Goal: Task Accomplishment & Management: Use online tool/utility

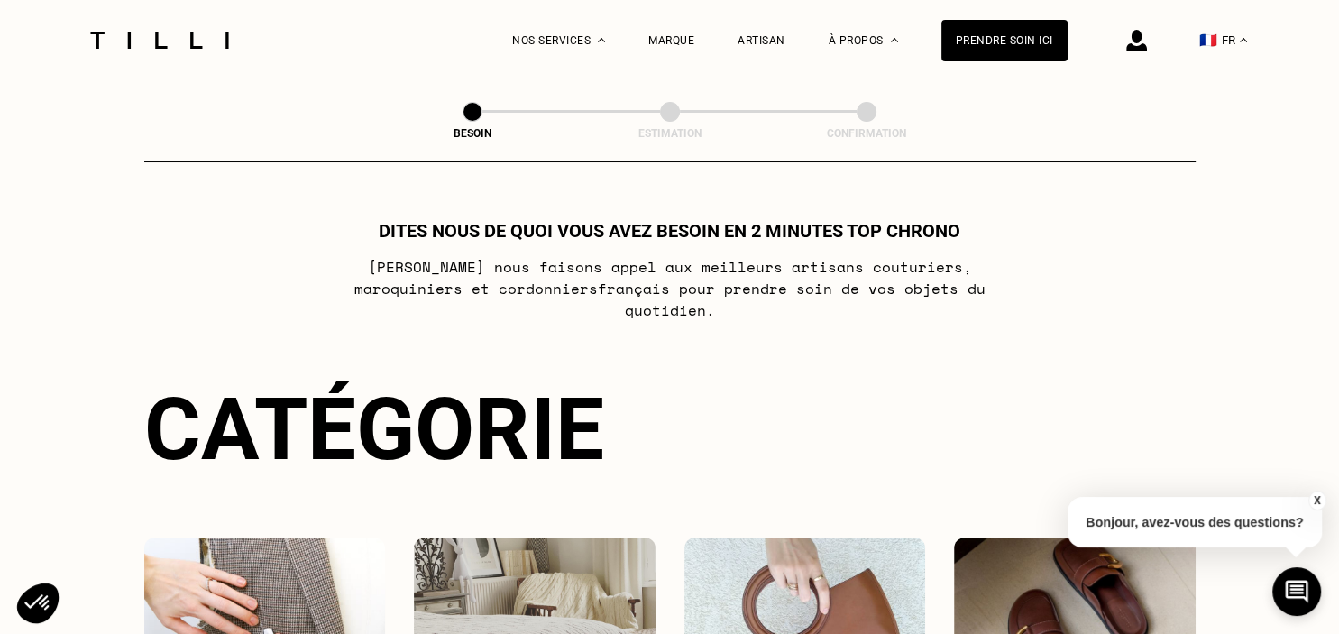
click at [491, 584] on img at bounding box center [535, 618] width 242 height 162
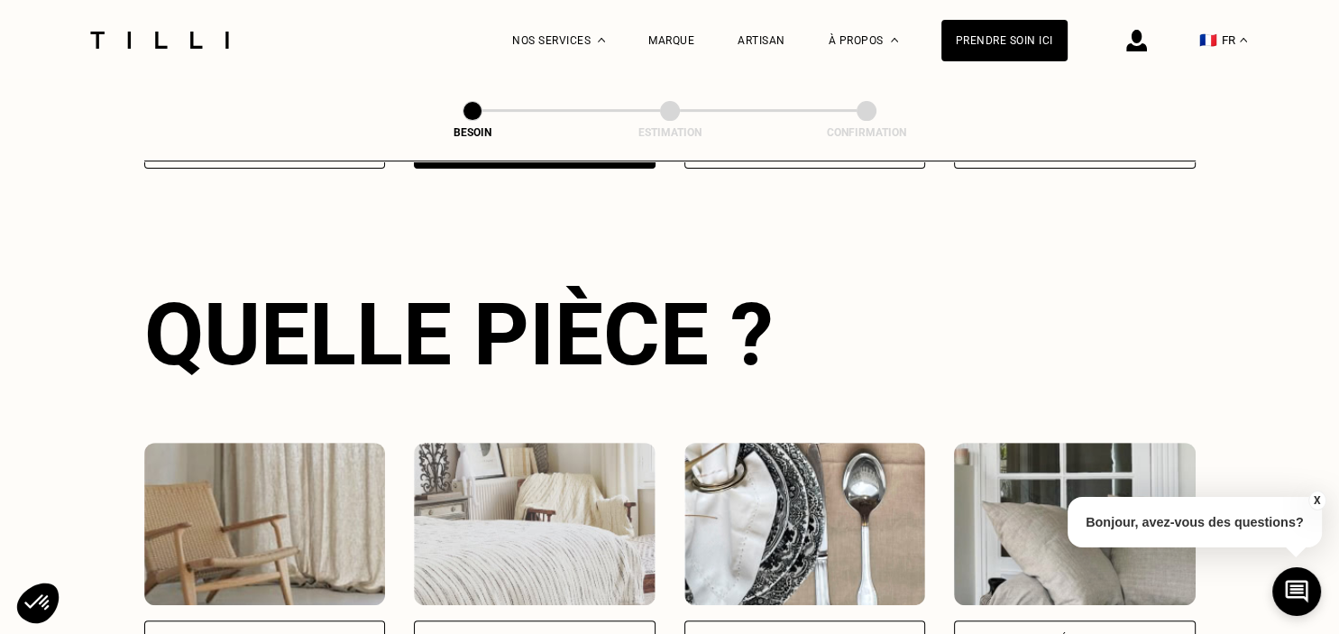
scroll to position [588, 0]
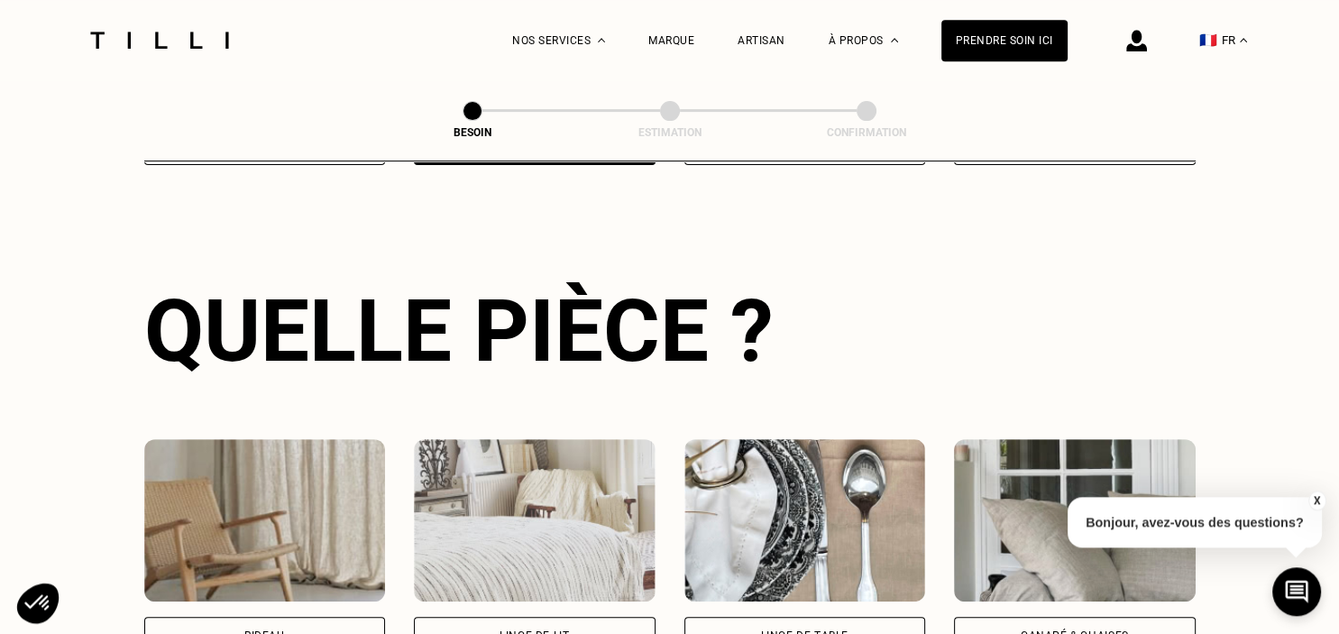
click at [279, 617] on div "Rideau" at bounding box center [265, 636] width 242 height 38
select select "FR"
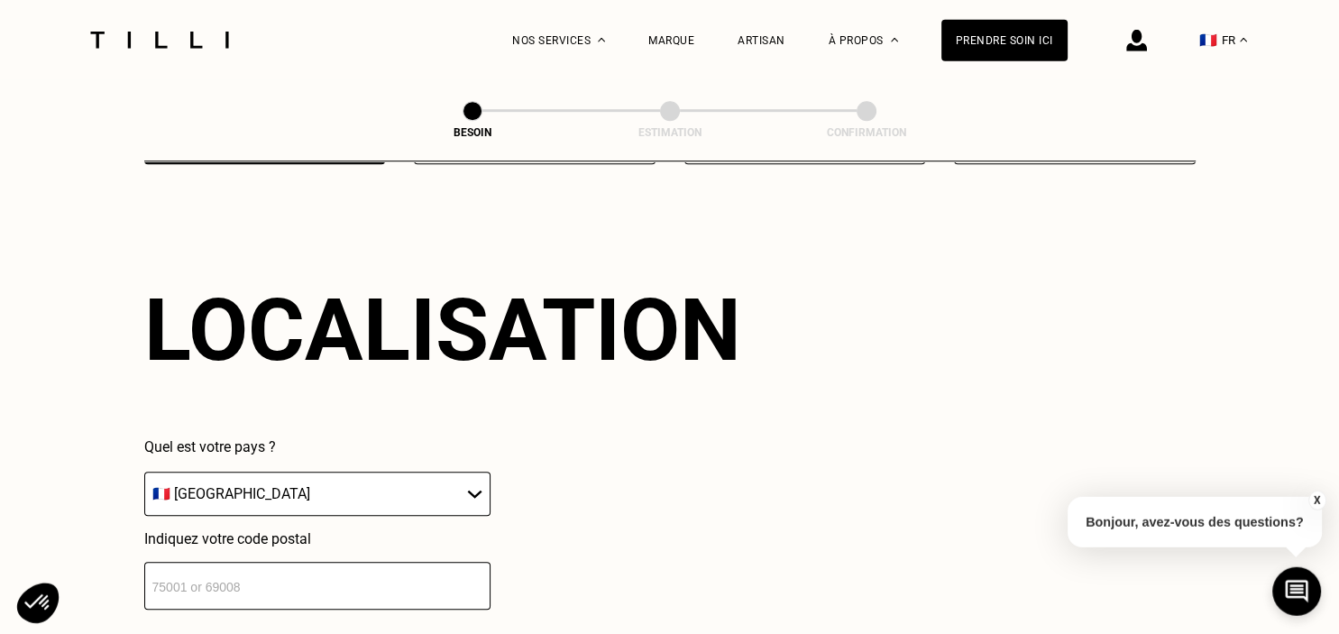
scroll to position [1079, 0]
click at [262, 578] on input "number" at bounding box center [317, 585] width 346 height 48
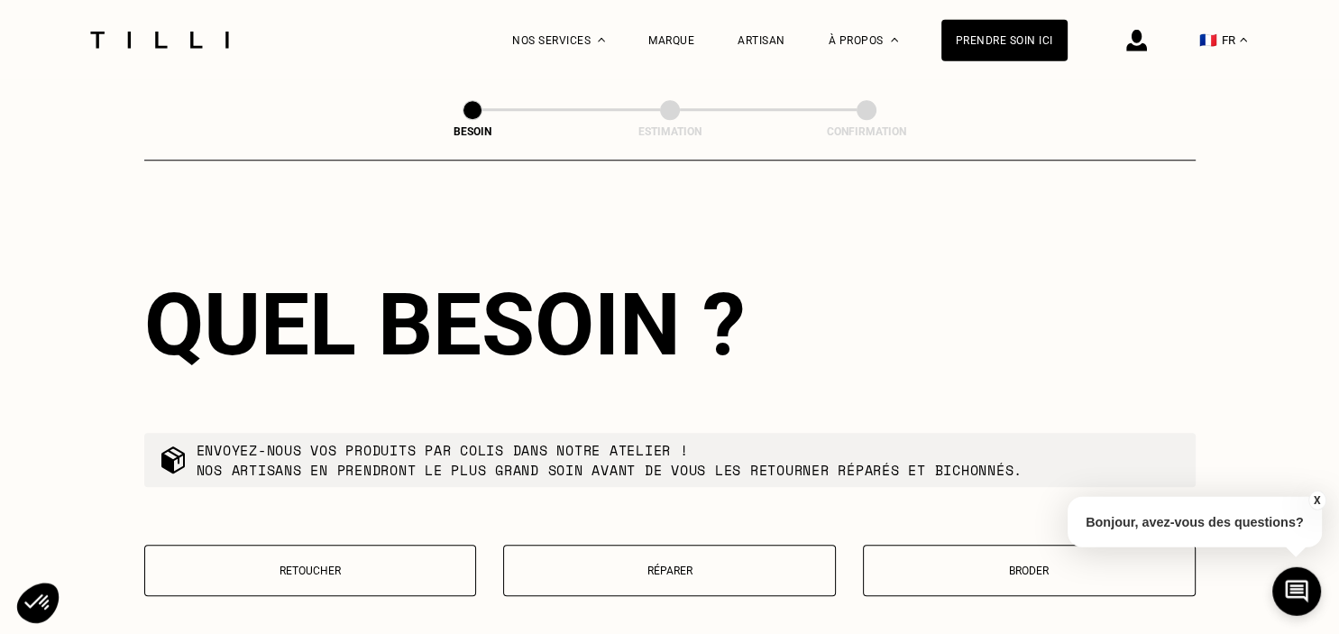
scroll to position [1529, 0]
type input "93140"
click at [258, 548] on button "Retoucher" at bounding box center [310, 570] width 333 height 51
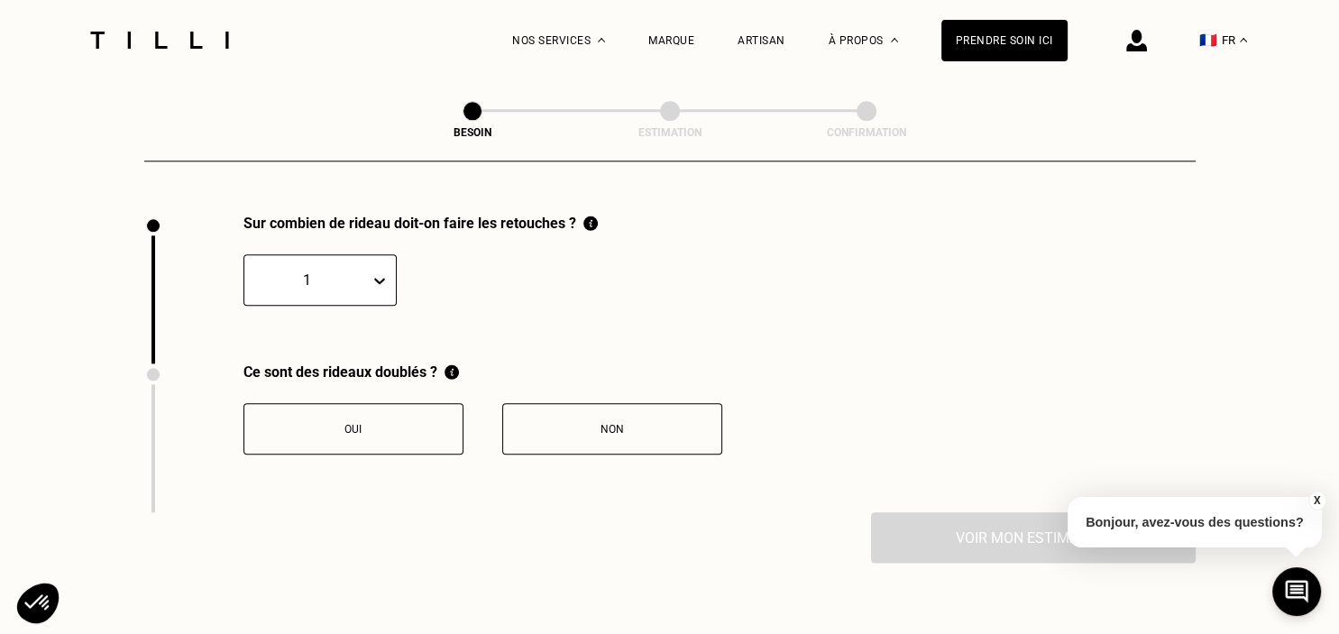
scroll to position [1991, 0]
click at [380, 277] on icon at bounding box center [379, 280] width 11 height 6
type input "20"
click at [559, 402] on button "Non" at bounding box center [612, 427] width 220 height 51
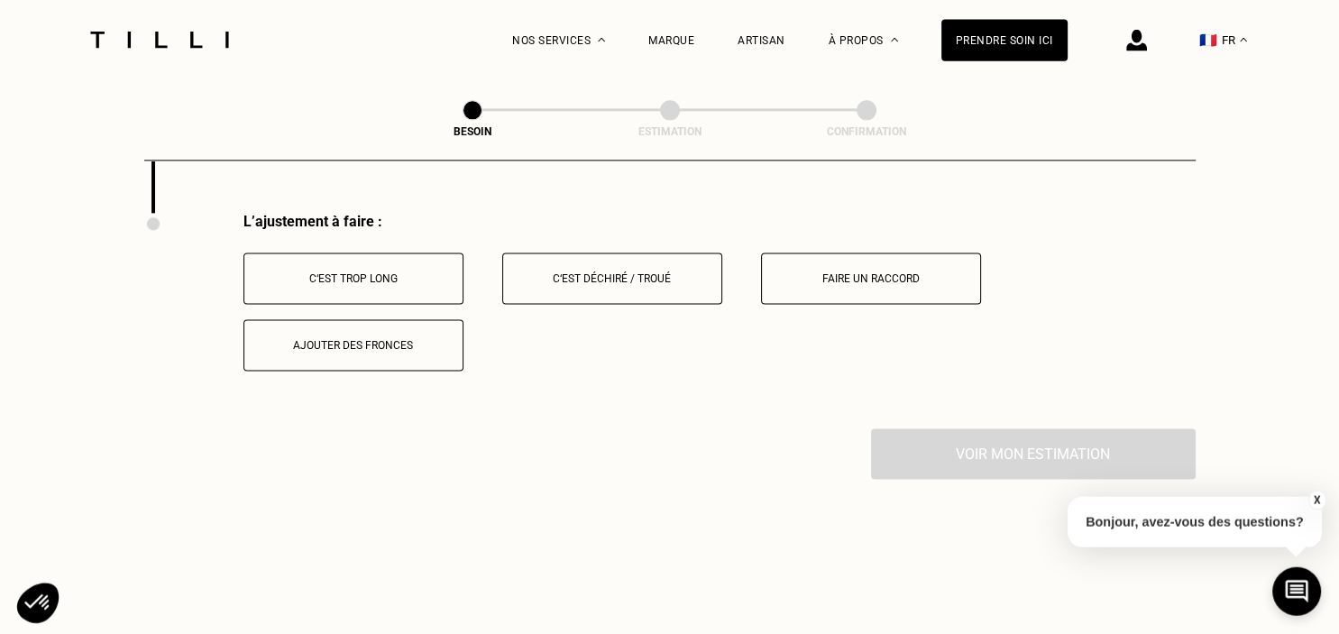
scroll to position [2290, 0]
click at [435, 277] on button "C‘est trop long" at bounding box center [353, 277] width 220 height 51
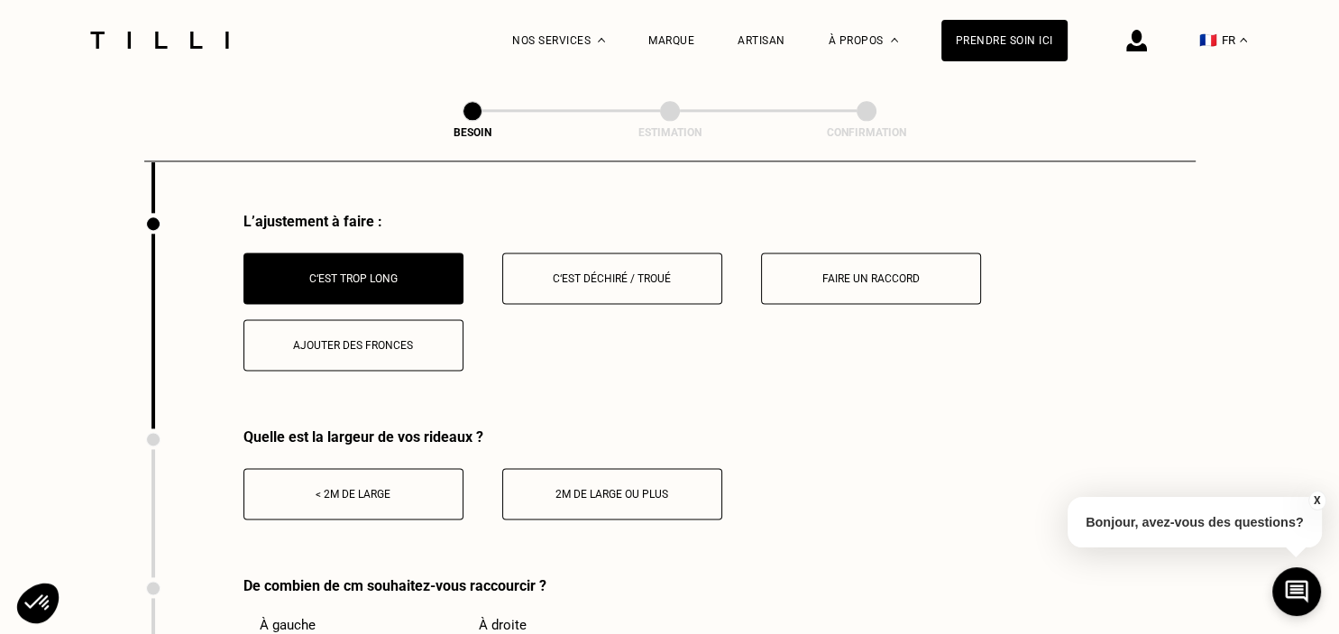
click at [392, 475] on button "< 2m de large" at bounding box center [353, 493] width 220 height 51
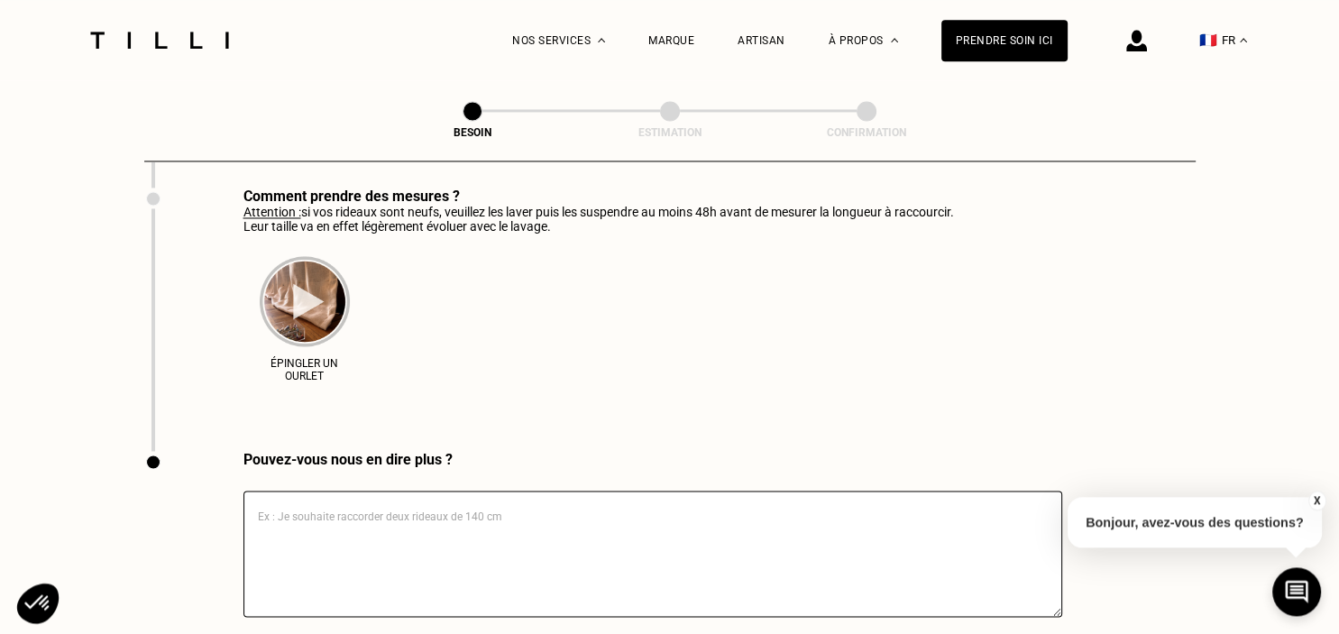
scroll to position [2825, 0]
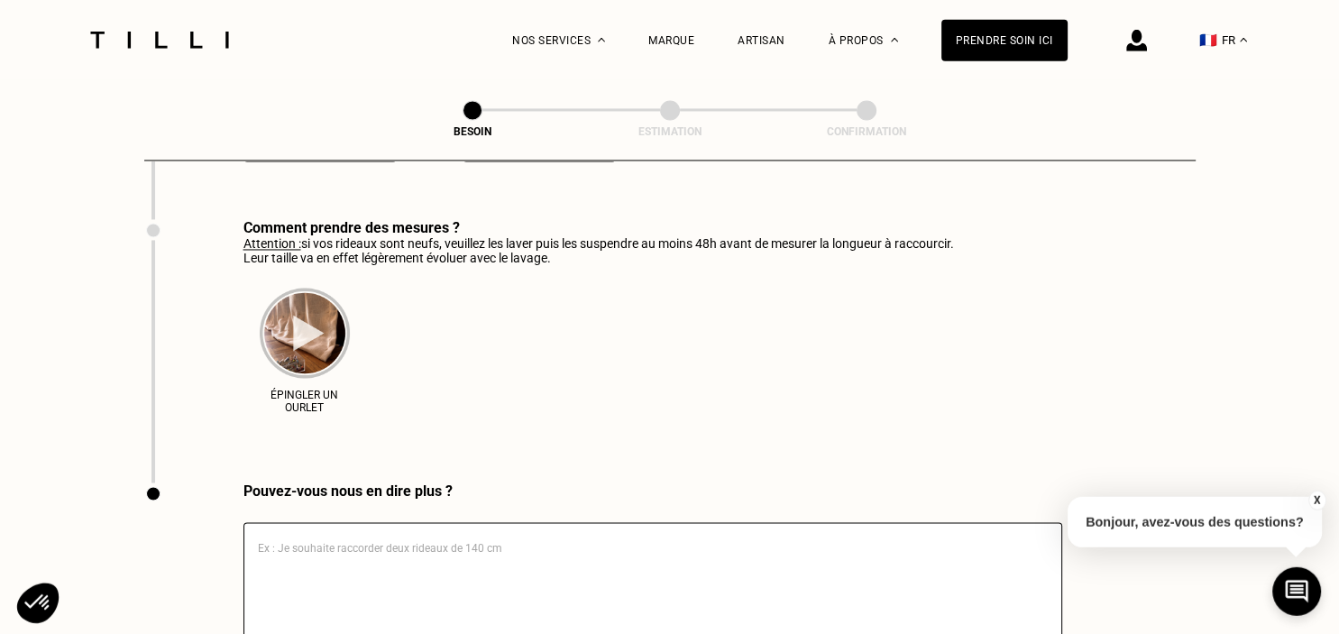
click at [433, 550] on textarea at bounding box center [652, 586] width 819 height 126
type textarea "b"
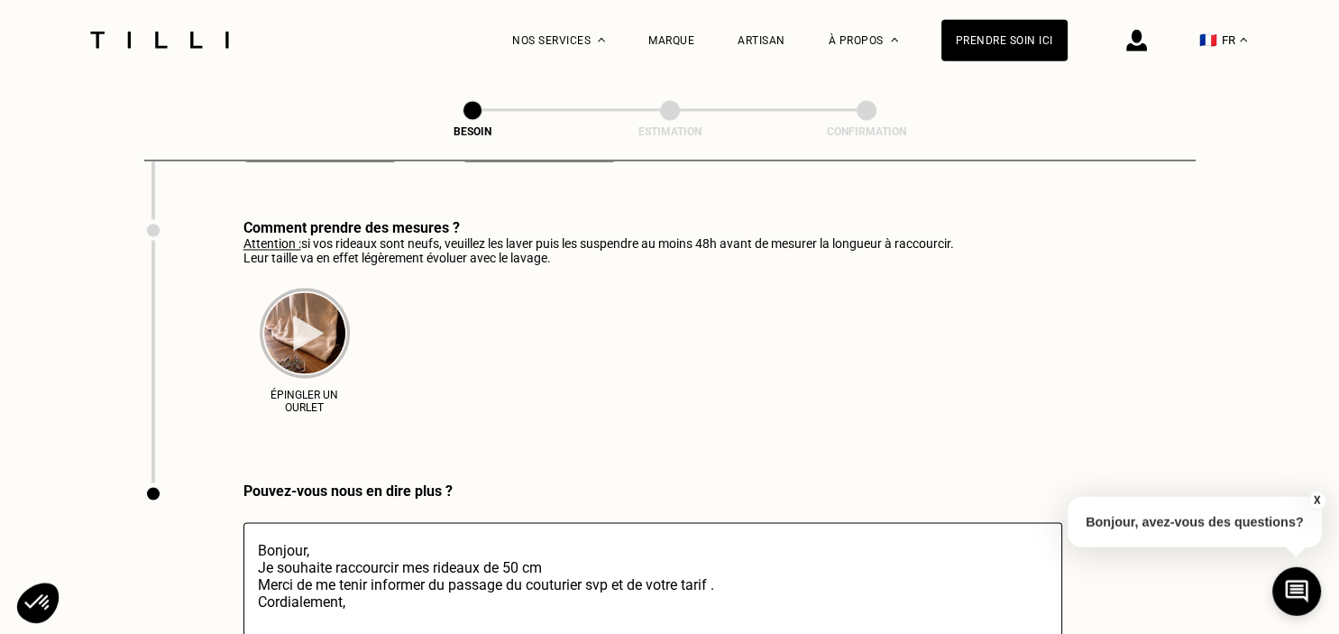
drag, startPoint x: 1334, startPoint y: 462, endPoint x: 1338, endPoint y: 600, distance: 138.9
type textarea "Bonjour, Je souhaite raccourcir mes rideaux de 50 cm Merci de me tenir informer…"
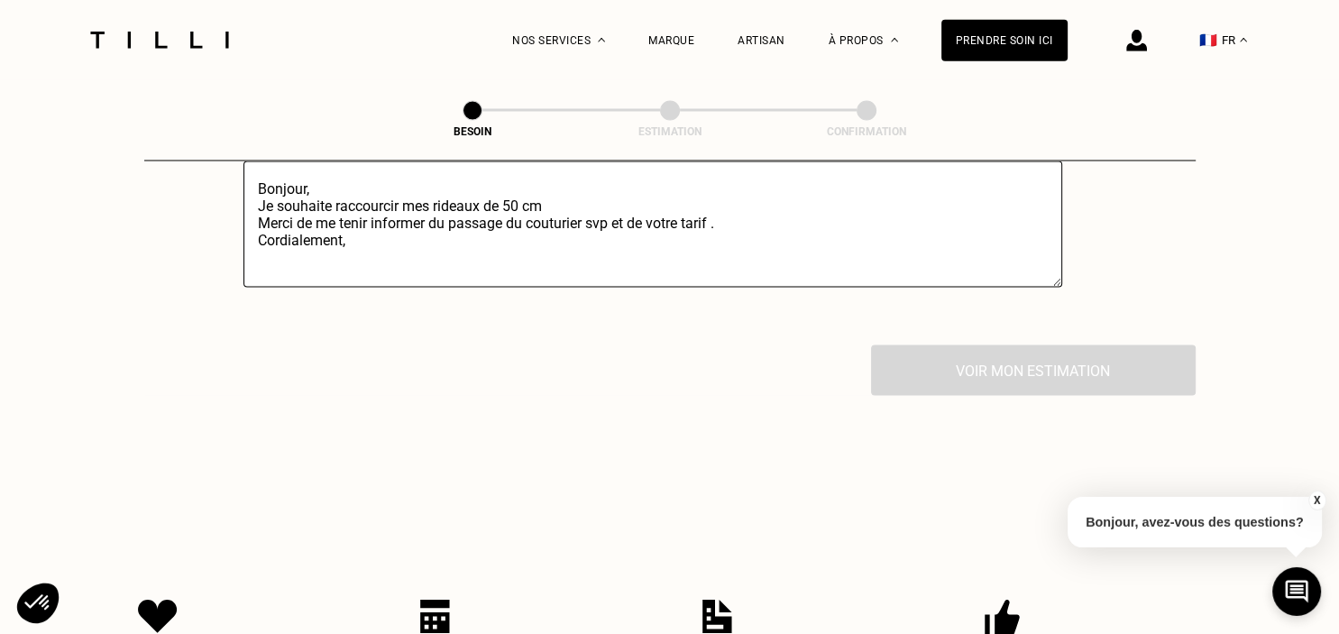
scroll to position [3218, 0]
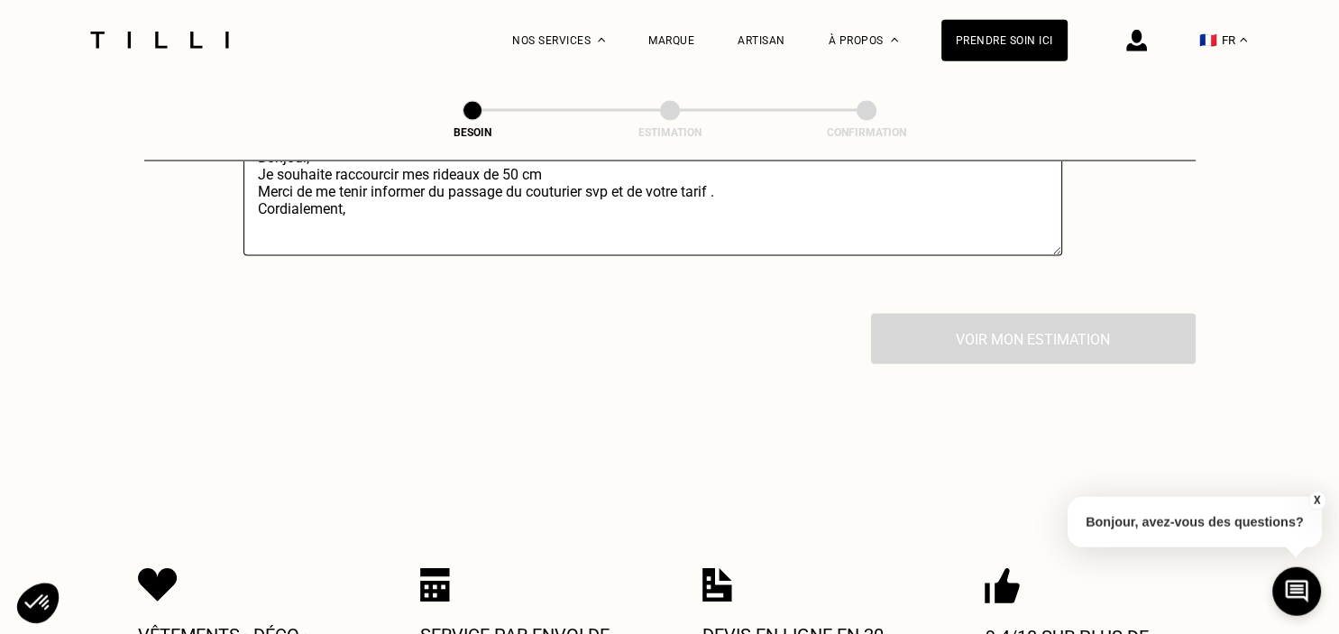
click at [1041, 335] on div "Voir mon estimation" at bounding box center [669, 339] width 1051 height 50
click at [1026, 327] on div "Voir mon estimation" at bounding box center [669, 339] width 1051 height 50
click at [1026, 337] on div "Voir mon estimation" at bounding box center [669, 339] width 1051 height 50
click at [1022, 352] on div "Voir mon estimation" at bounding box center [669, 339] width 1051 height 50
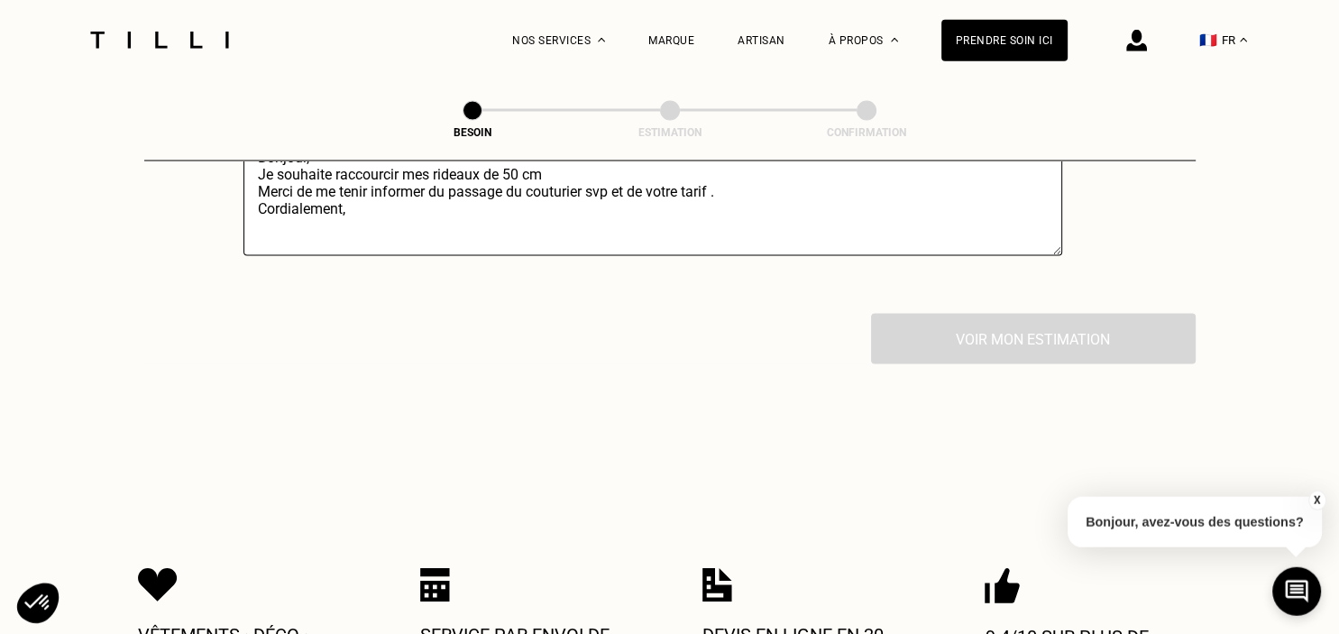
click at [1019, 338] on div "Voir mon estimation" at bounding box center [669, 339] width 1051 height 50
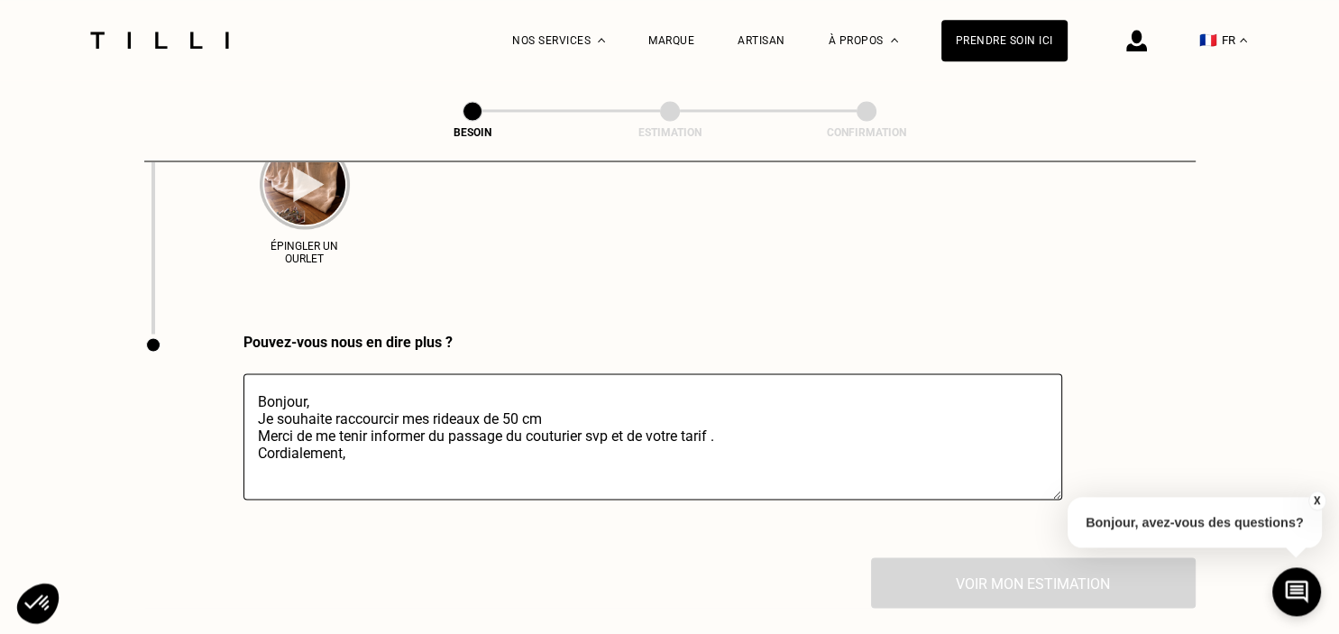
scroll to position [2958, 0]
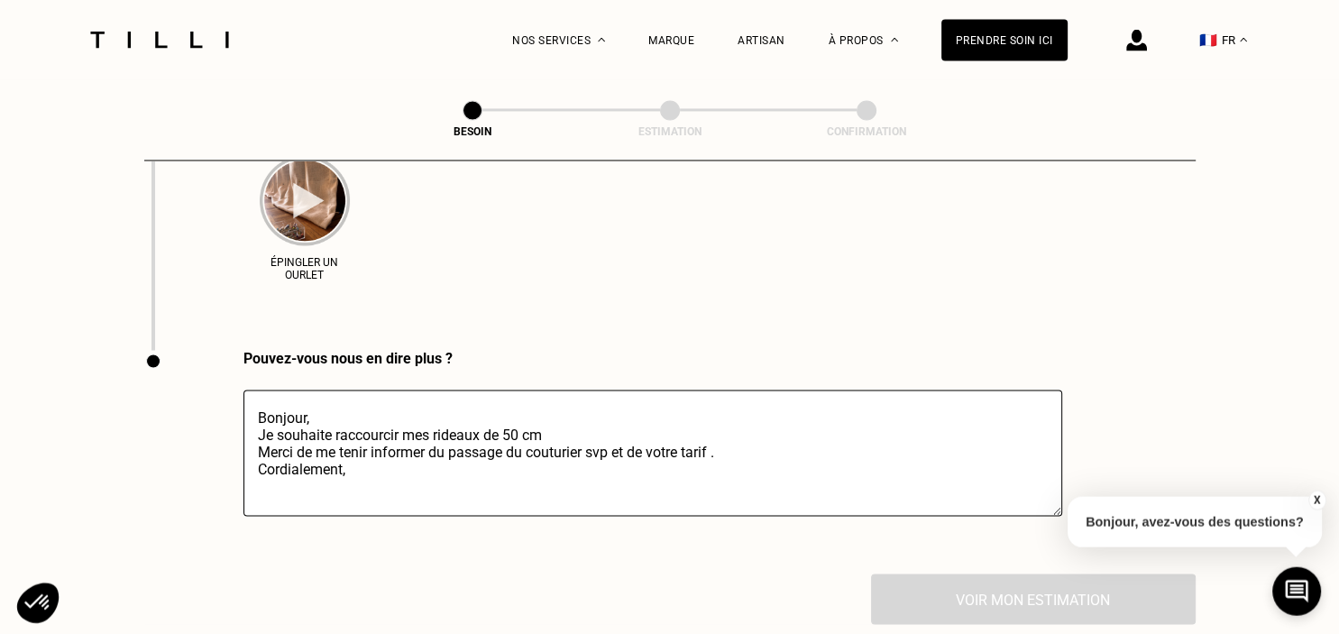
click at [961, 574] on div "Voir mon estimation" at bounding box center [669, 599] width 1051 height 50
click at [962, 576] on div "Voir mon estimation" at bounding box center [669, 599] width 1051 height 50
click at [989, 606] on div "Voir mon estimation" at bounding box center [669, 599] width 1051 height 50
